Goal: Information Seeking & Learning: Learn about a topic

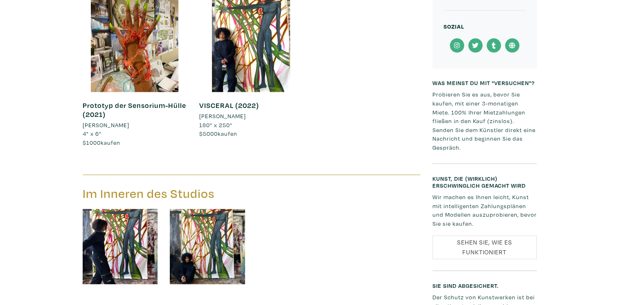
scroll to position [327, 0]
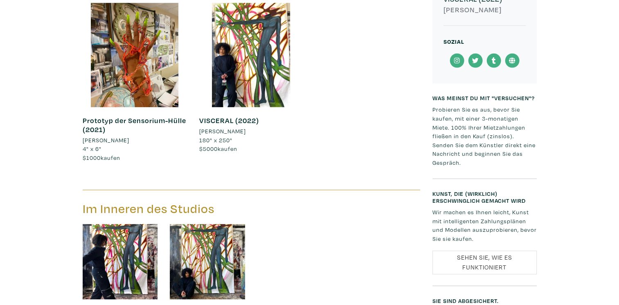
click at [117, 124] on link "Prototyp der Sensorium-Hülle (2021)" at bounding box center [135, 125] width 104 height 18
